Goal: Task Accomplishment & Management: Use online tool/utility

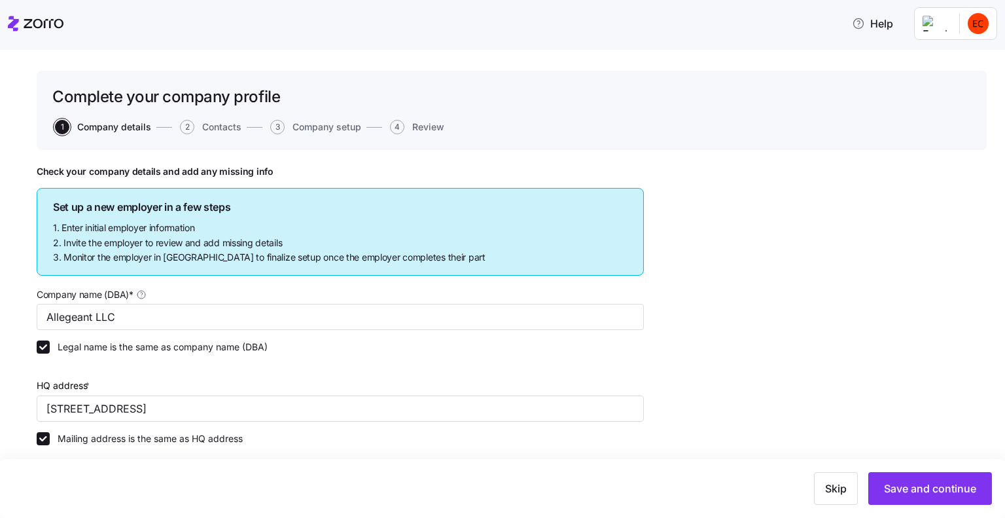
click at [16, 25] on icon at bounding box center [36, 24] width 56 height 16
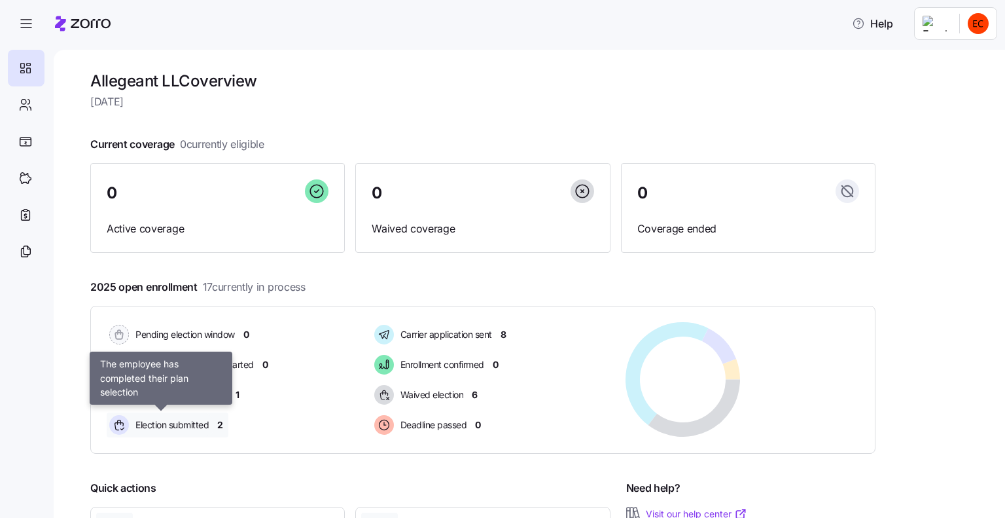
click at [190, 426] on span "Election submitted" at bounding box center [170, 424] width 77 height 13
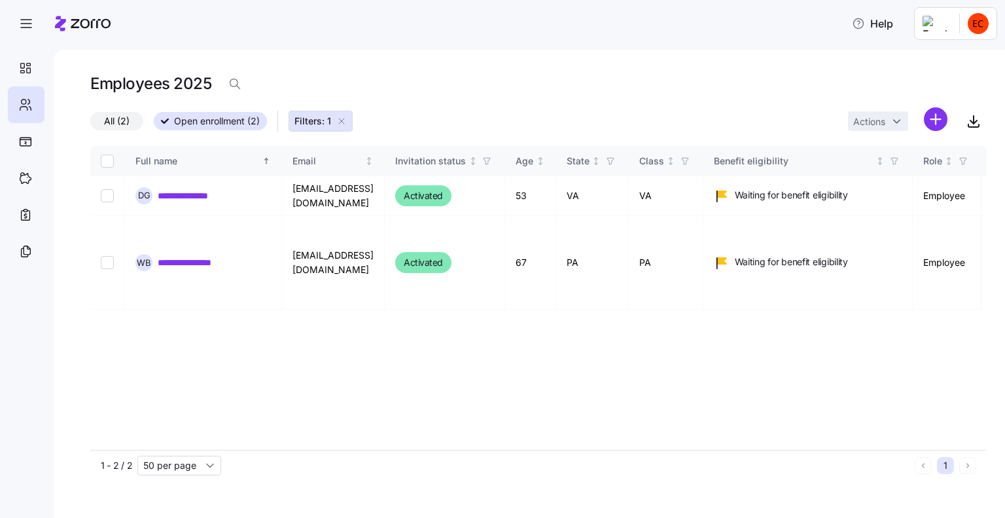
click at [342, 121] on icon "button" at bounding box center [341, 121] width 10 height 10
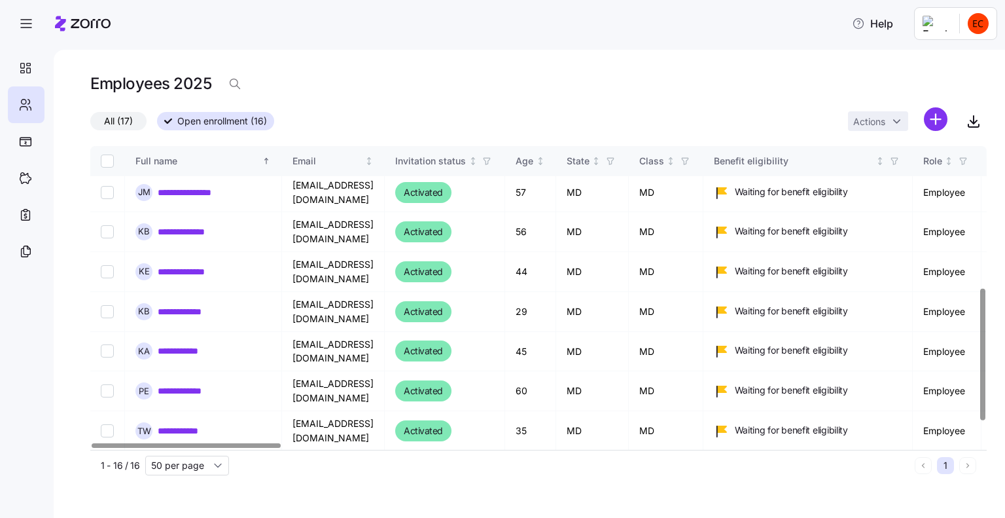
scroll to position [327, 0]
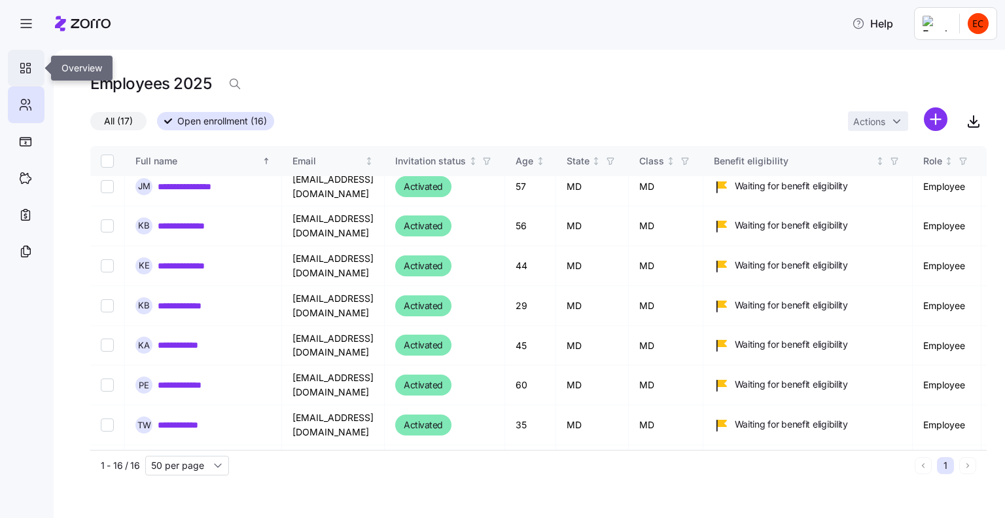
click at [24, 67] on icon at bounding box center [25, 68] width 14 height 16
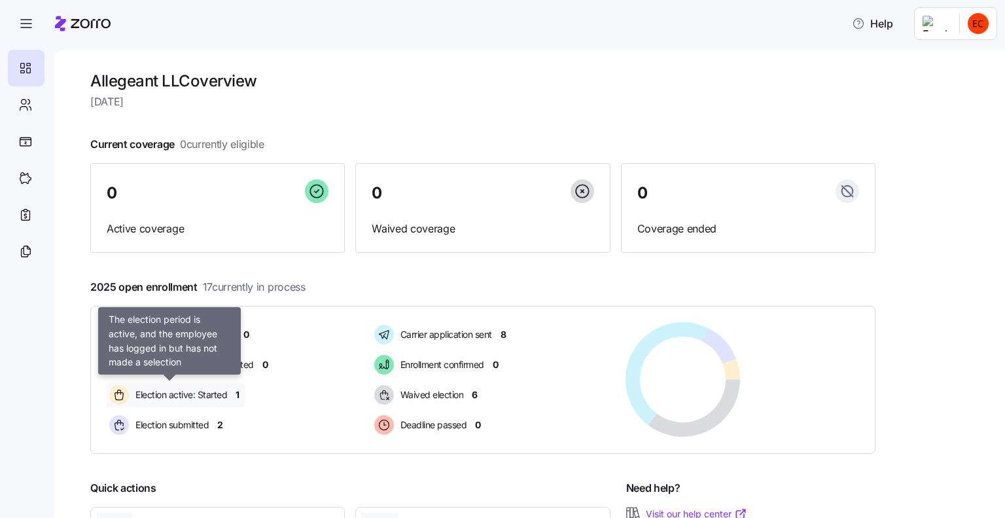
click at [184, 391] on span "Election active: Started" at bounding box center [180, 394] width 96 height 13
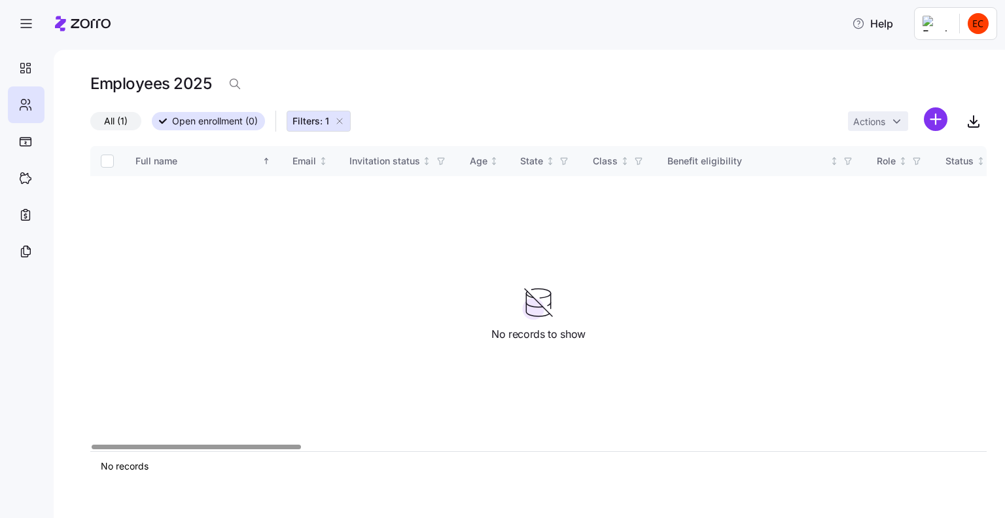
click at [339, 120] on icon "button" at bounding box center [339, 121] width 10 height 10
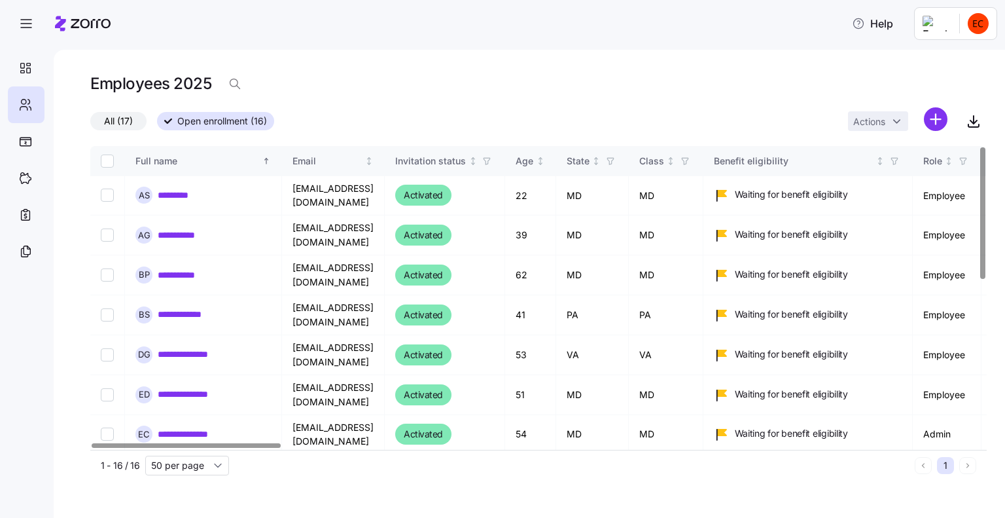
click at [113, 122] on span "All (17)" at bounding box center [118, 121] width 29 height 17
click at [90, 124] on input "All (17)" at bounding box center [90, 124] width 0 height 0
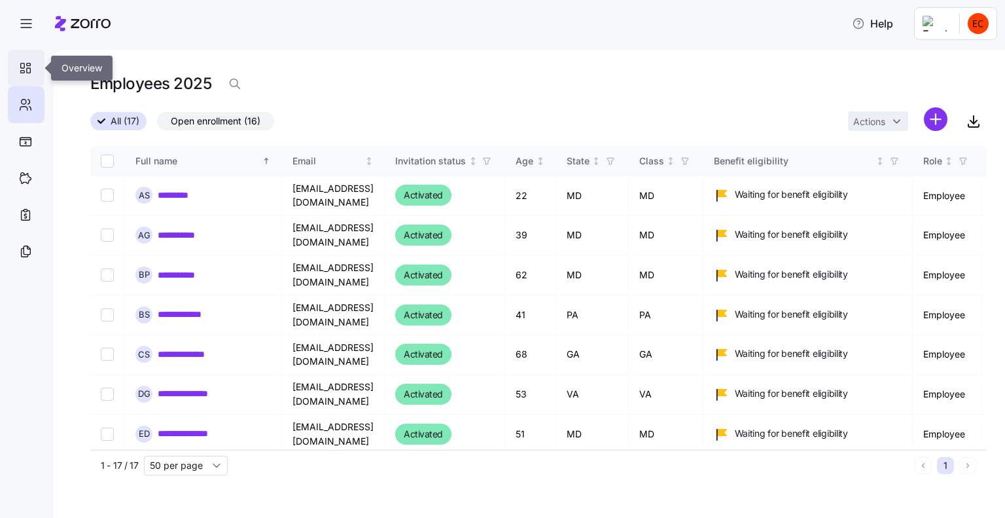
click at [28, 68] on icon at bounding box center [29, 70] width 4 height 5
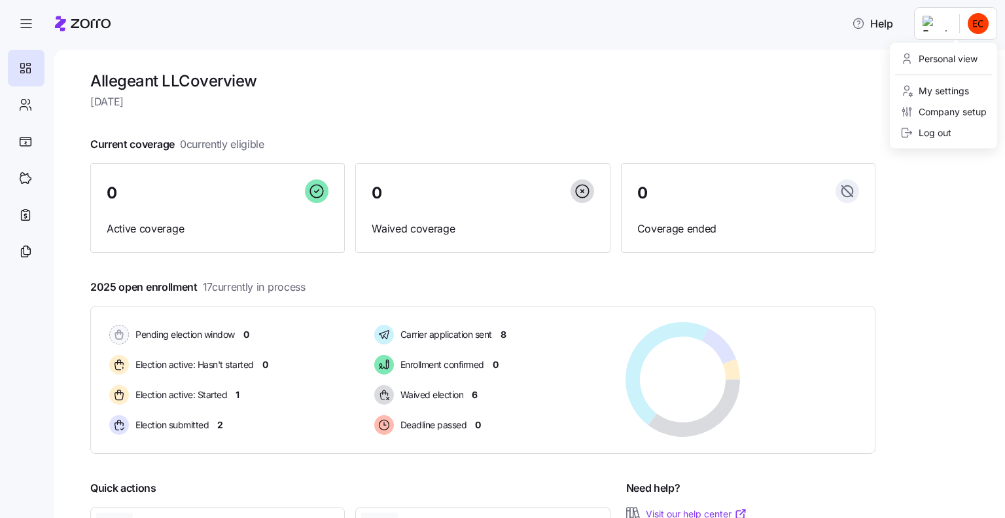
click at [930, 21] on html "Help Allegeant LLC overview [DATE] Current coverage 0 currently eligible 0 Acti…" at bounding box center [502, 255] width 1005 height 510
click at [948, 56] on div "Personal view" at bounding box center [939, 59] width 77 height 14
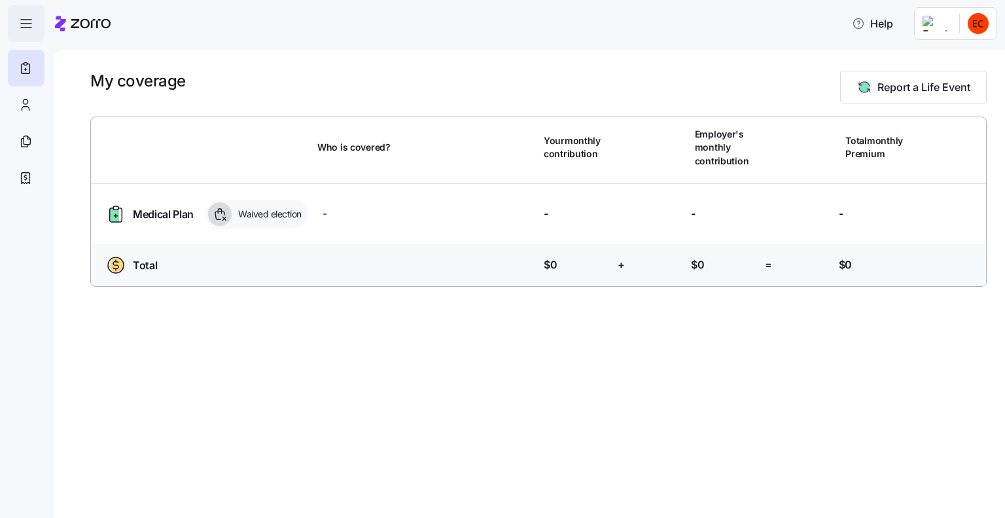
click at [23, 18] on icon "button" at bounding box center [26, 24] width 16 height 16
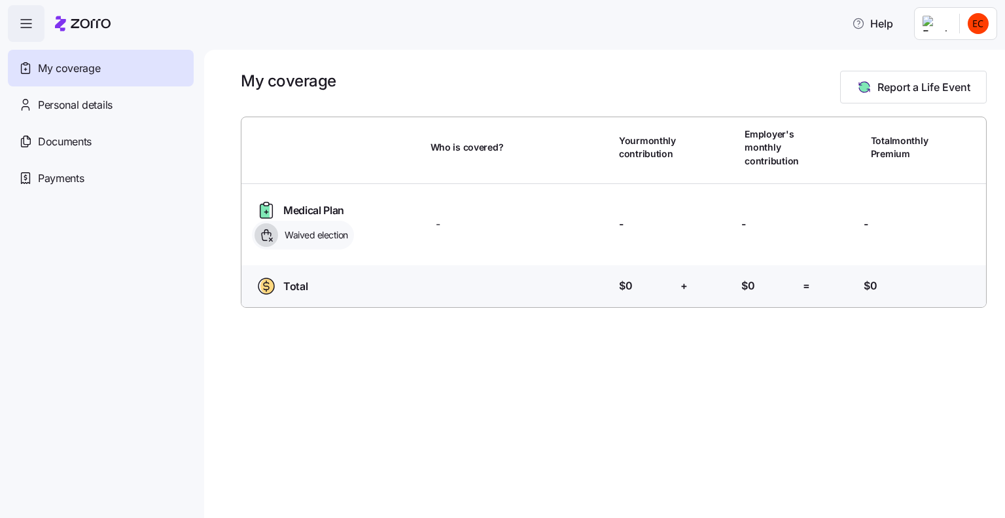
click at [23, 18] on icon "button" at bounding box center [26, 24] width 16 height 16
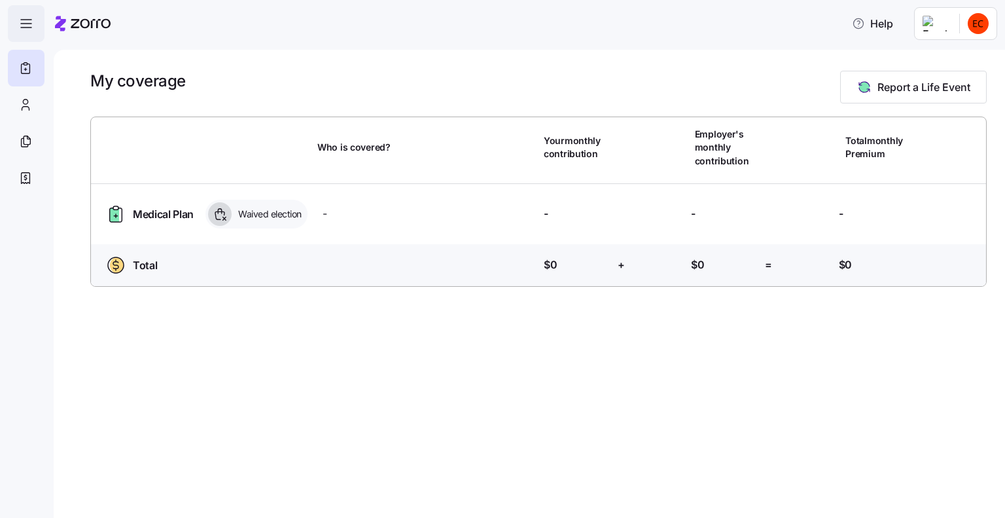
click at [30, 23] on icon "button" at bounding box center [26, 24] width 16 height 16
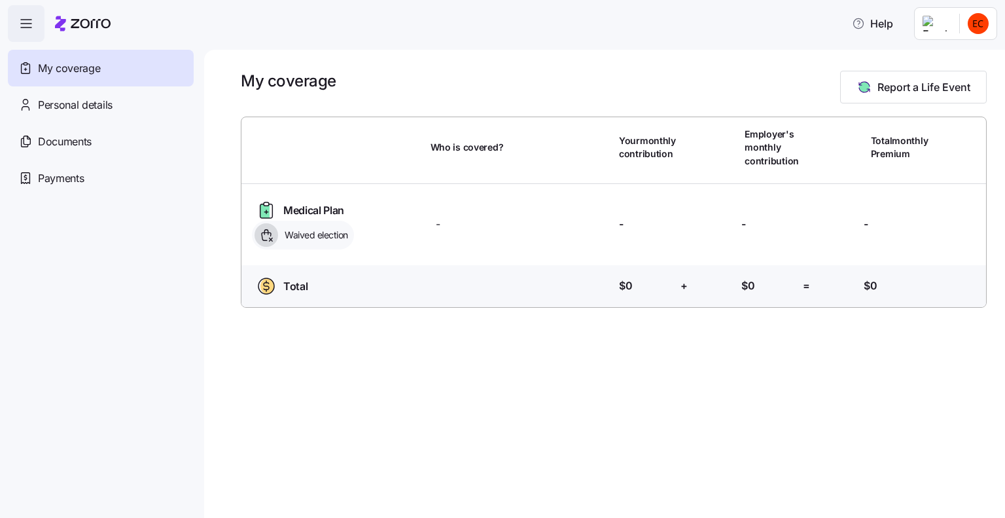
click at [937, 23] on html "Help My coverage Personal details Documents Partners hub Payments My coverage R…" at bounding box center [502, 255] width 1005 height 510
click at [936, 57] on div "Admin view" at bounding box center [935, 59] width 68 height 14
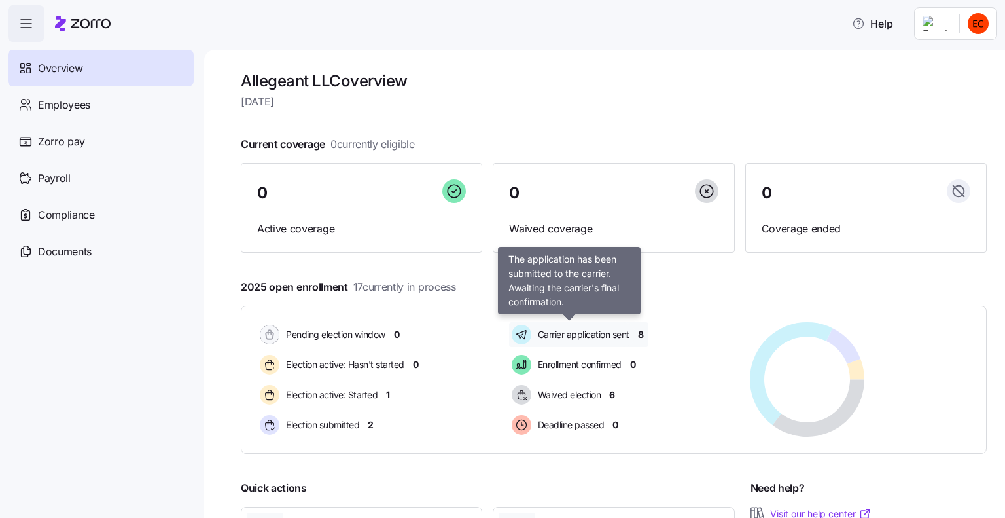
click at [570, 336] on span "Carrier application sent" at bounding box center [582, 334] width 96 height 13
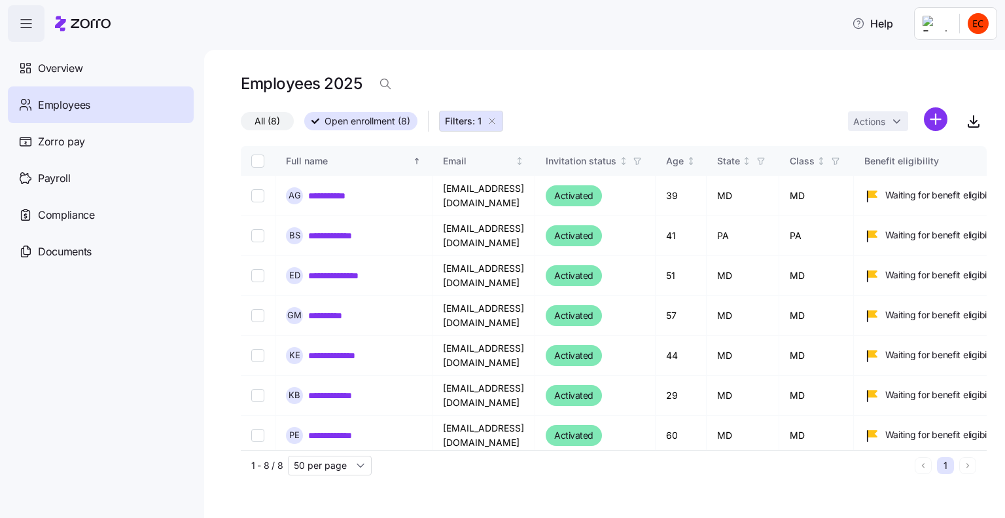
click at [495, 126] on icon "button" at bounding box center [492, 121] width 10 height 10
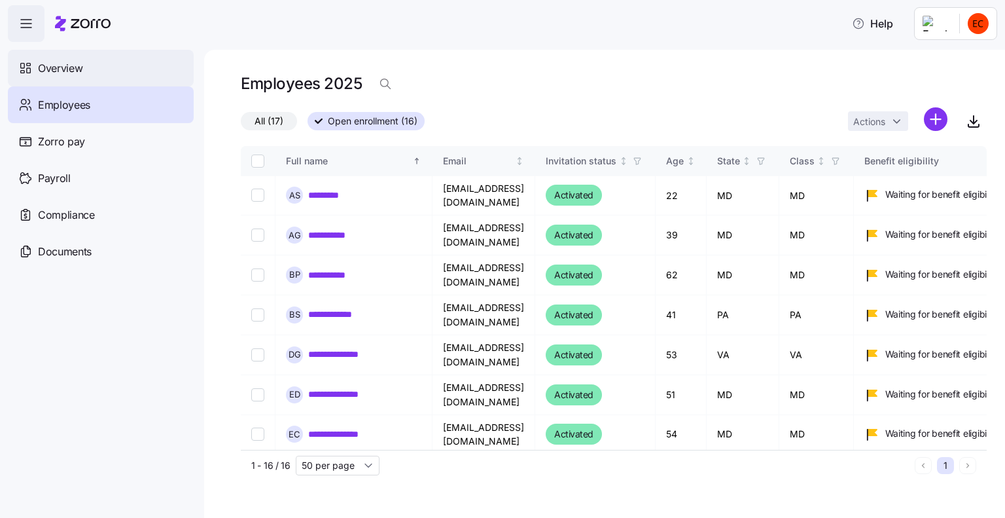
click at [78, 73] on span "Overview" at bounding box center [60, 68] width 45 height 16
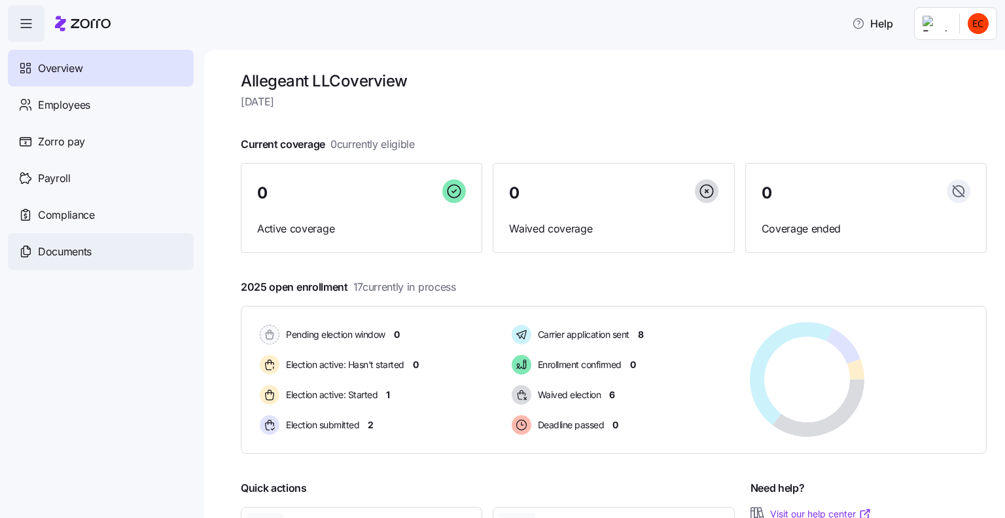
click at [68, 244] on span "Documents" at bounding box center [65, 252] width 54 height 16
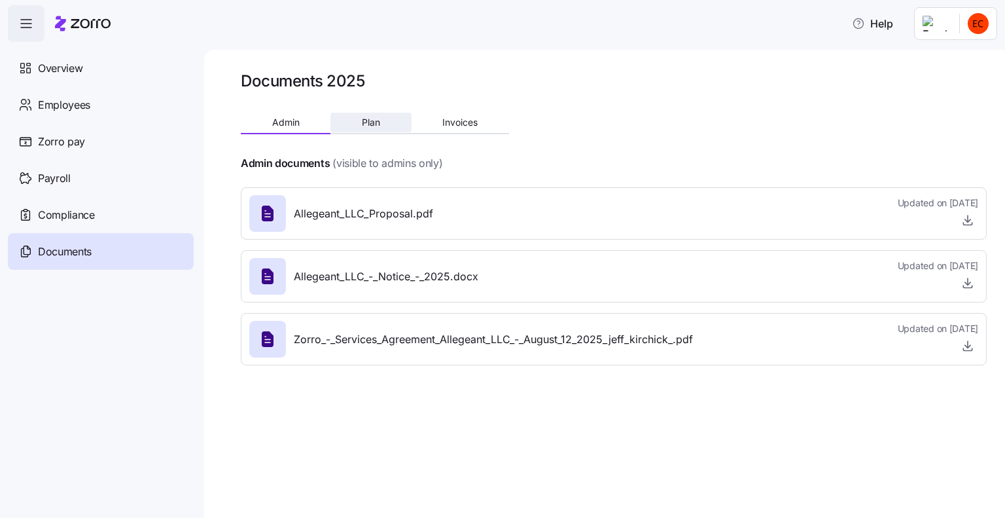
click at [373, 120] on span "Plan" at bounding box center [371, 122] width 18 height 9
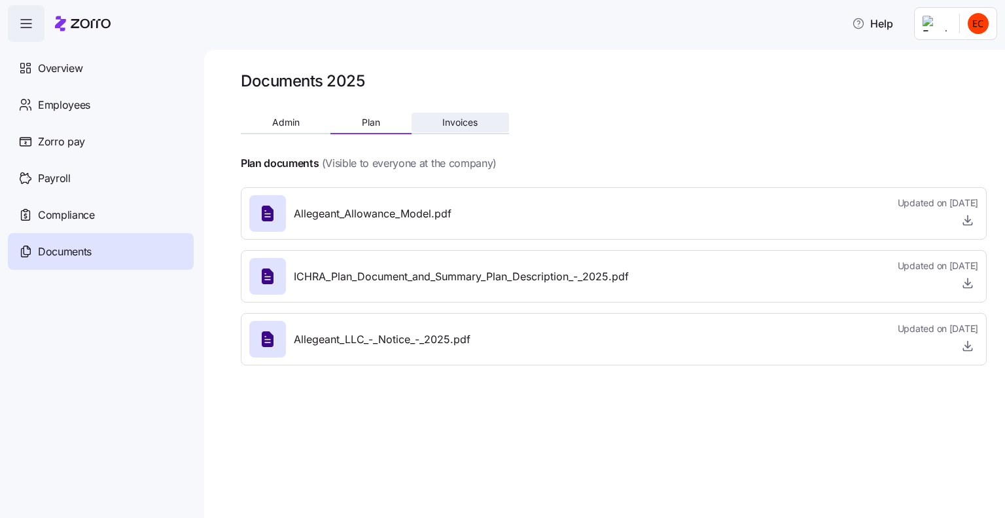
click at [468, 120] on span "Invoices" at bounding box center [460, 122] width 35 height 9
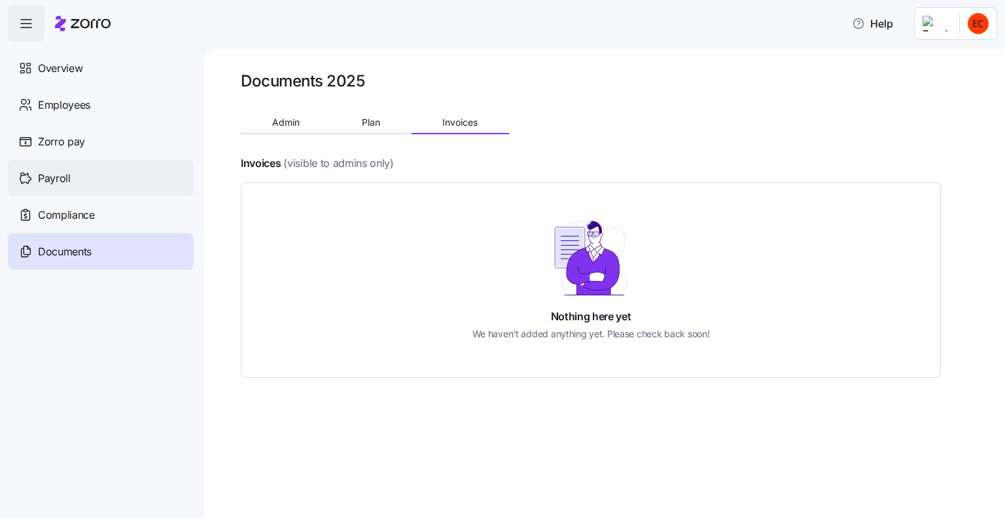
click at [56, 175] on span "Payroll" at bounding box center [54, 178] width 33 height 16
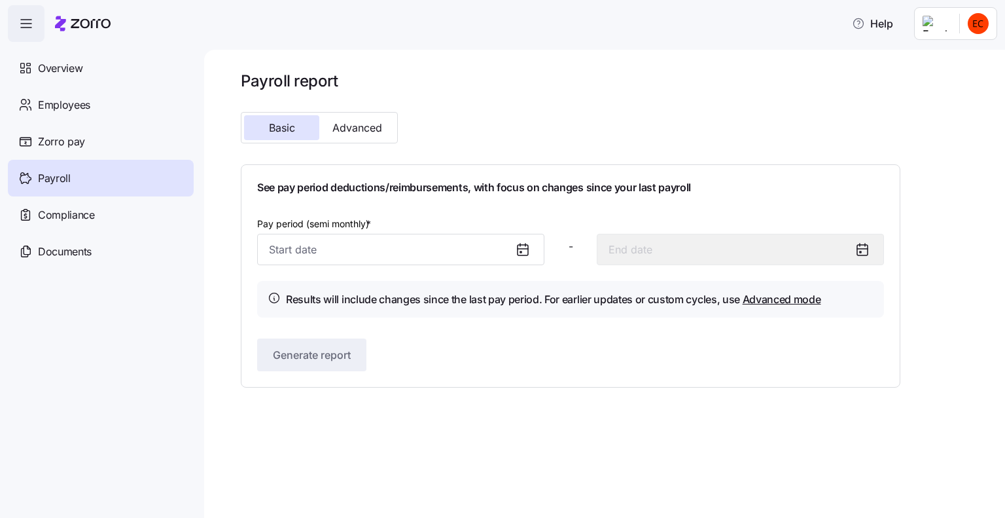
click at [518, 251] on icon at bounding box center [523, 250] width 16 height 16
click at [304, 247] on input "Pay period (semi monthly) *" at bounding box center [400, 249] width 287 height 31
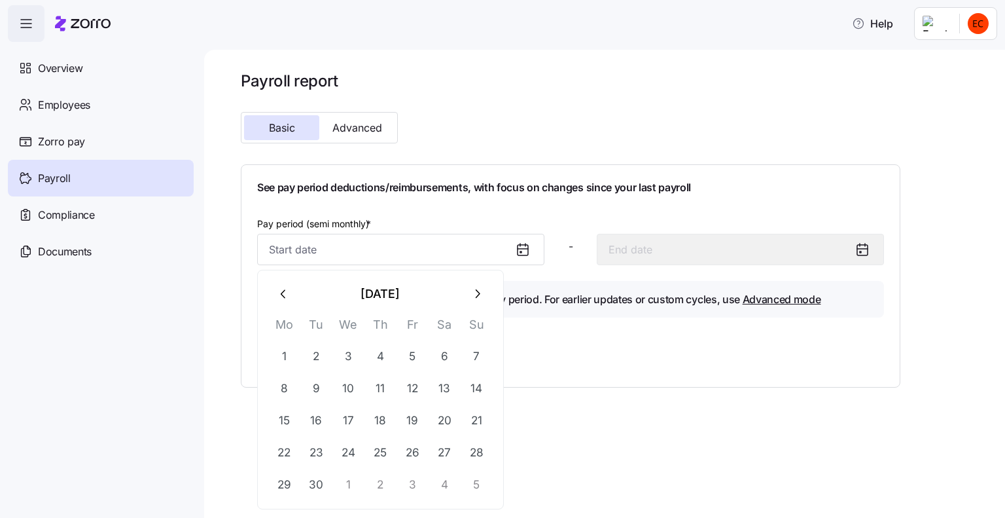
click at [477, 297] on icon "button" at bounding box center [478, 294] width 5 height 9
click at [347, 421] on button "15" at bounding box center [348, 420] width 31 height 31
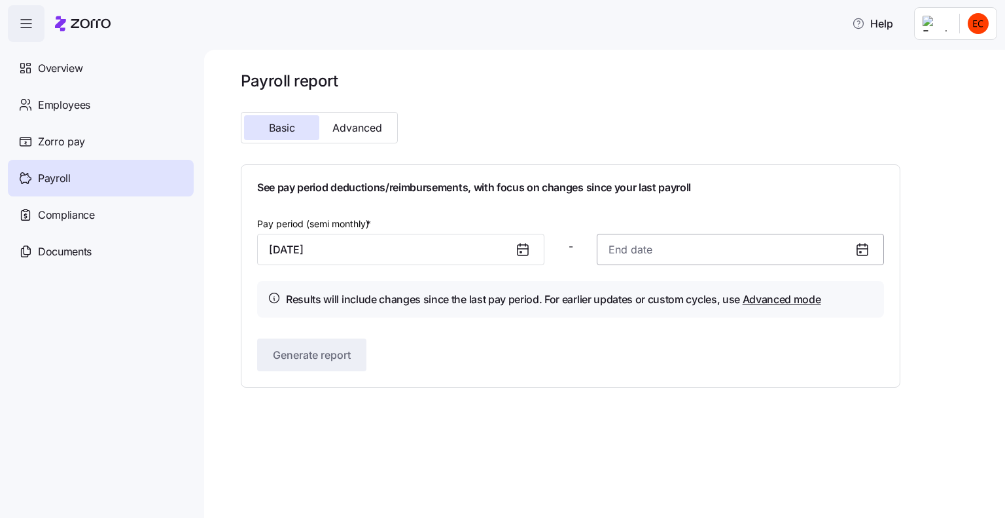
click at [635, 249] on input at bounding box center [740, 249] width 287 height 31
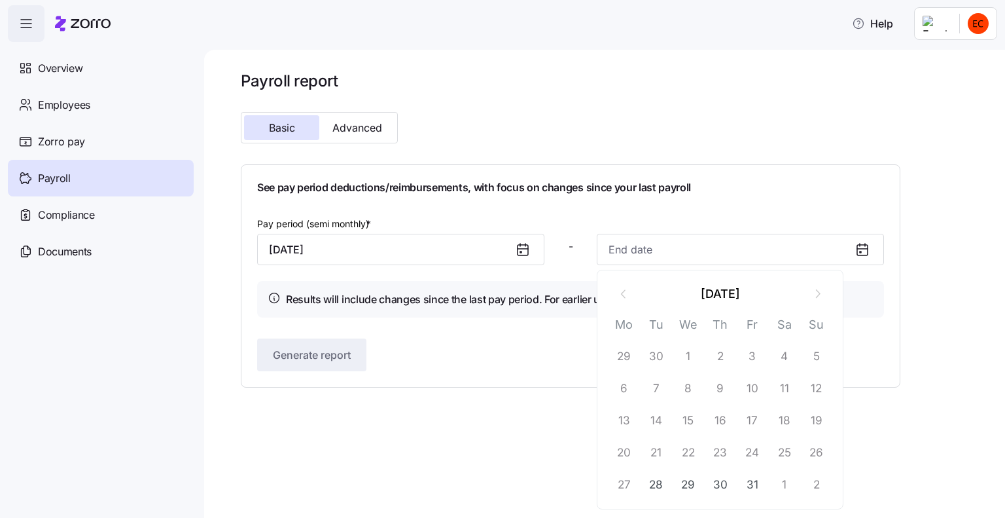
click at [521, 245] on icon at bounding box center [523, 250] width 16 height 16
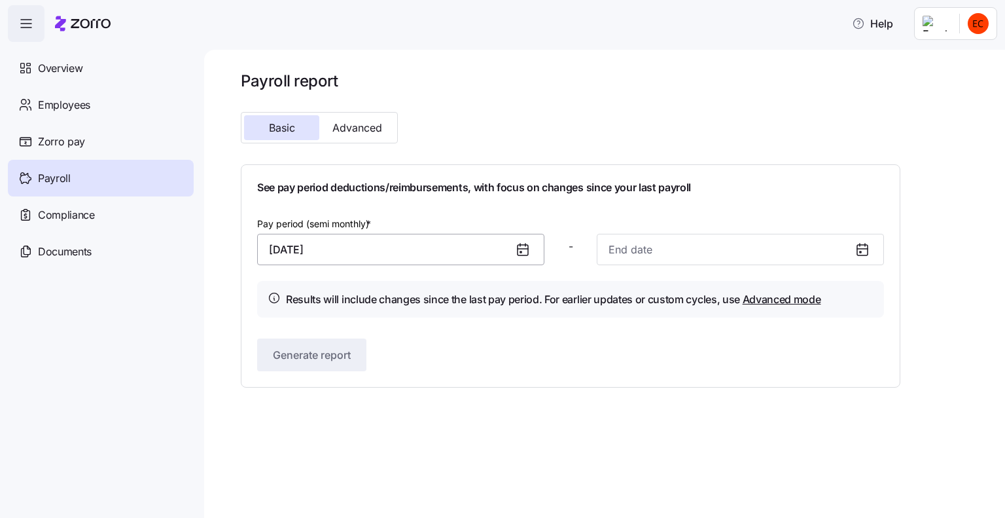
click at [412, 248] on input "[DATE]" at bounding box center [400, 249] width 287 height 31
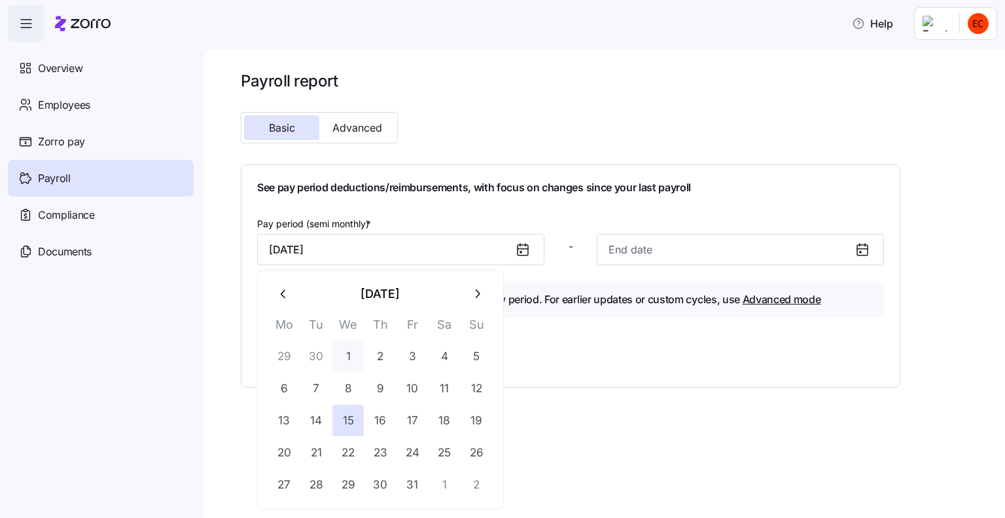
click at [345, 352] on button "1" at bounding box center [348, 355] width 31 height 31
type input "[DATE]"
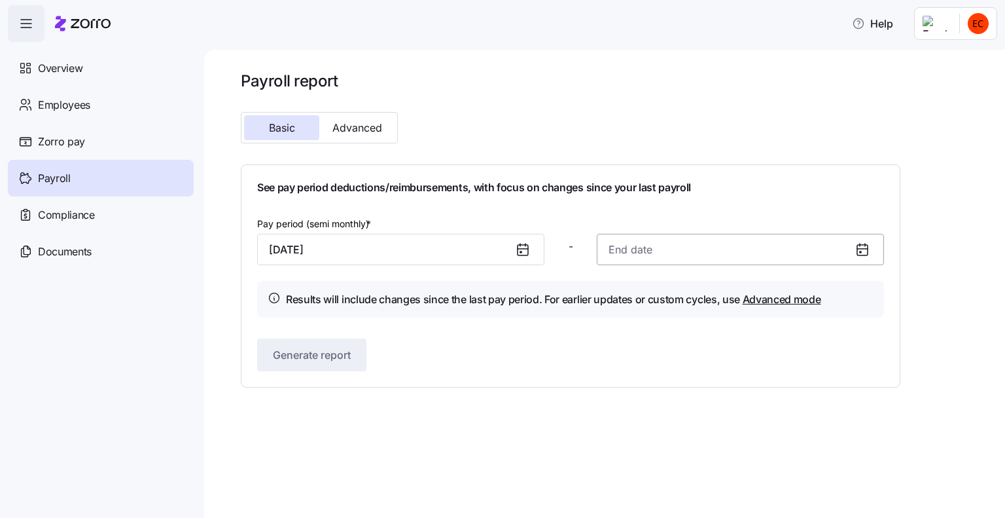
click at [670, 249] on input at bounding box center [740, 249] width 287 height 31
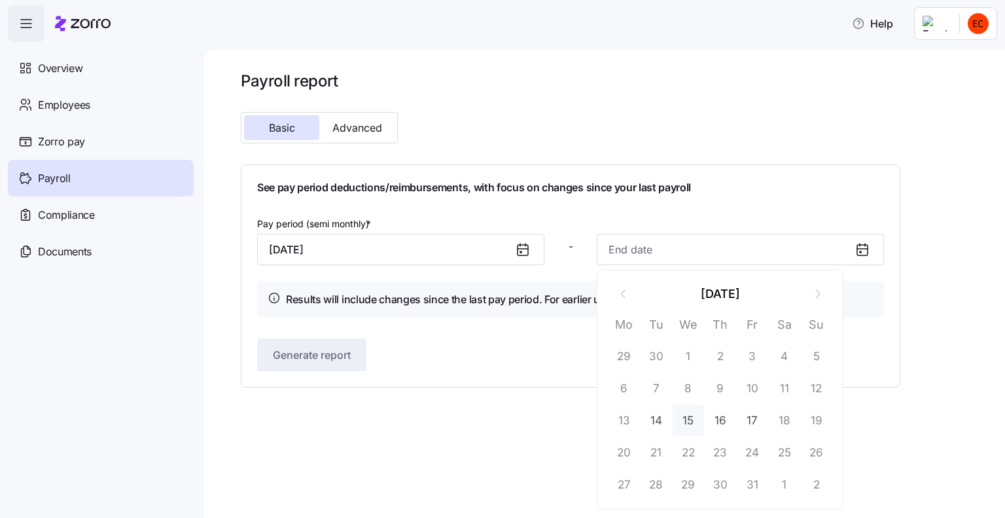
click at [689, 420] on button "15" at bounding box center [688, 420] width 31 height 31
type input "[DATE]"
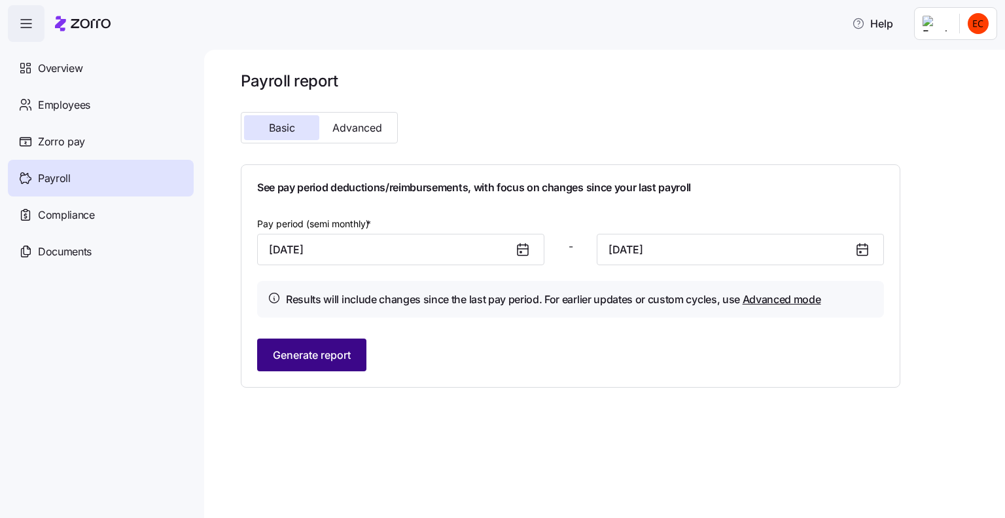
click at [314, 360] on span "Generate report" at bounding box center [312, 355] width 78 height 16
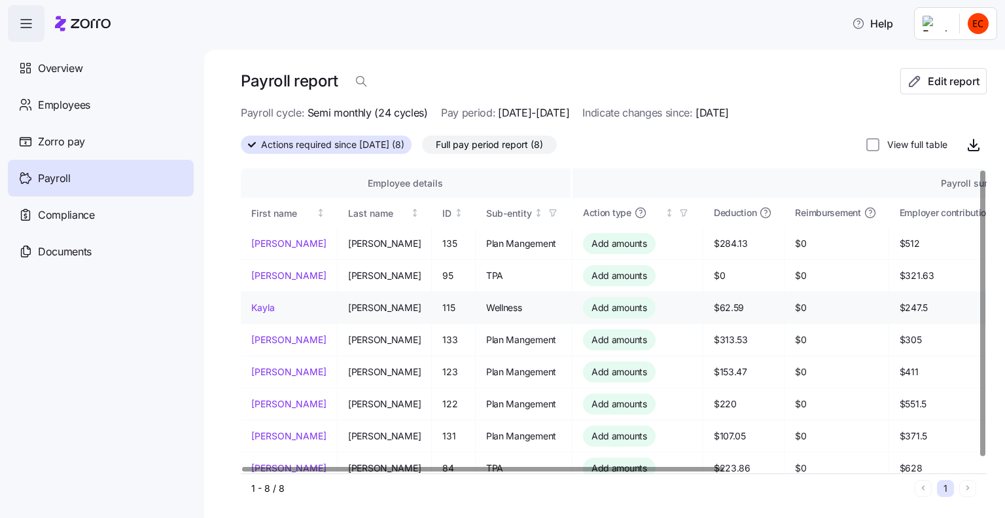
scroll to position [10, 0]
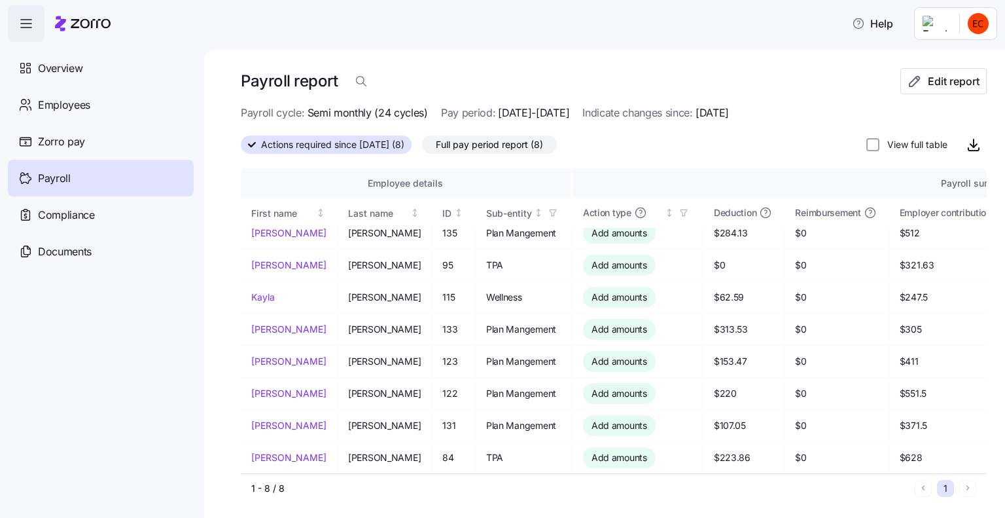
drag, startPoint x: 487, startPoint y: 145, endPoint x: 750, endPoint y: 168, distance: 264.1
click at [750, 168] on div "Payroll report Edit report Payroll cycle: Semi monthly (24 cycles) Pay period: …" at bounding box center [614, 285] width 746 height 435
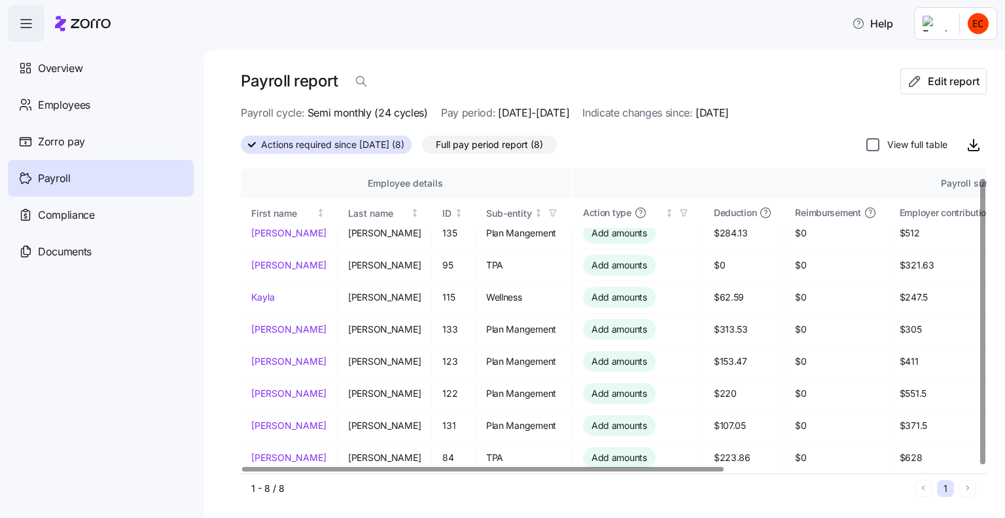
click at [867, 145] on input "View full table" at bounding box center [873, 144] width 13 height 13
checkbox input "true"
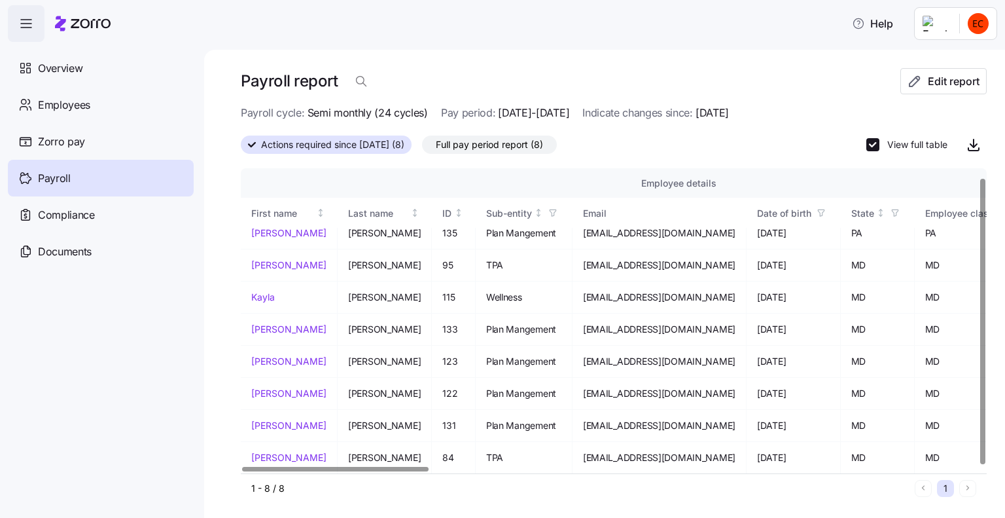
click at [953, 469] on div at bounding box center [610, 469] width 738 height 8
click at [374, 469] on div at bounding box center [335, 469] width 187 height 5
click at [966, 145] on icon "button" at bounding box center [974, 145] width 16 height 16
